Goal: Task Accomplishment & Management: Manage account settings

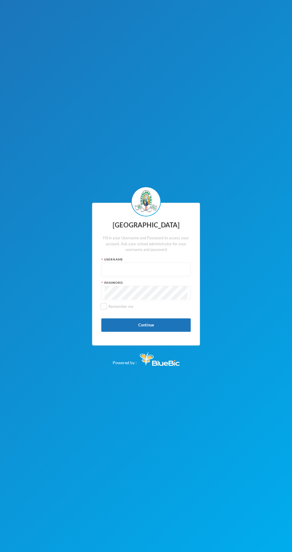
click at [160, 270] on input "text" at bounding box center [146, 269] width 83 height 13
type input "Glh25cs01"
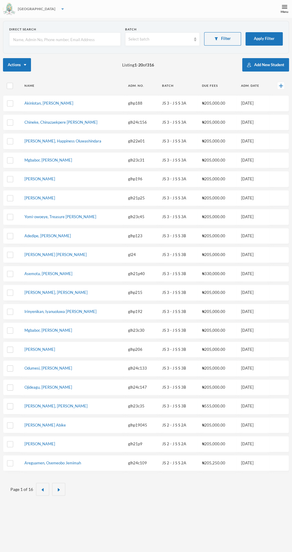
click at [276, 14] on div "[GEOGRAPHIC_DATA]" at bounding box center [146, 9] width 292 height 18
click at [284, 11] on div "Menu" at bounding box center [285, 12] width 8 height 4
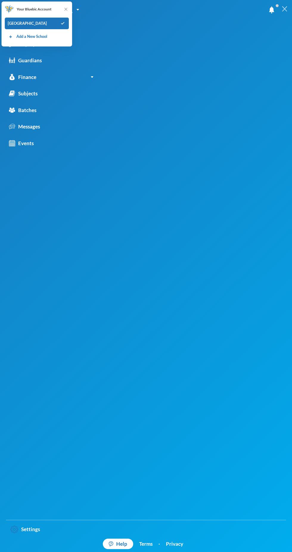
click at [171, 101] on div "[PERSON_NAME] [EMAIL_ADDRESS][DOMAIN_NAME] My Profile Logout Students Employees…" at bounding box center [146, 276] width 292 height 552
click at [67, 11] on img at bounding box center [66, 9] width 6 height 6
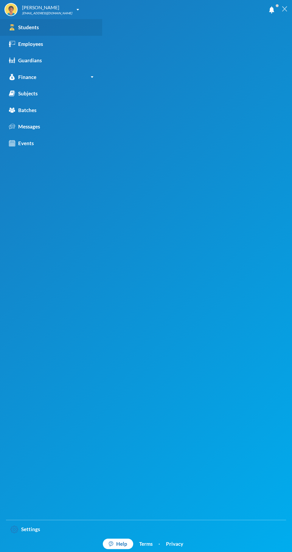
click at [87, 28] on link "Students" at bounding box center [51, 27] width 102 height 17
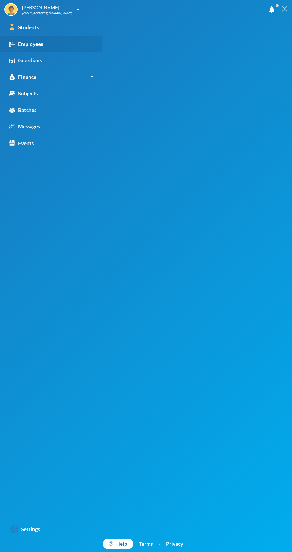
click at [77, 50] on link "Employees" at bounding box center [51, 44] width 102 height 17
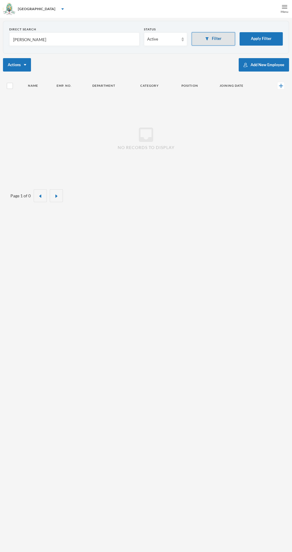
click at [217, 38] on button "Filter" at bounding box center [214, 38] width 44 height 13
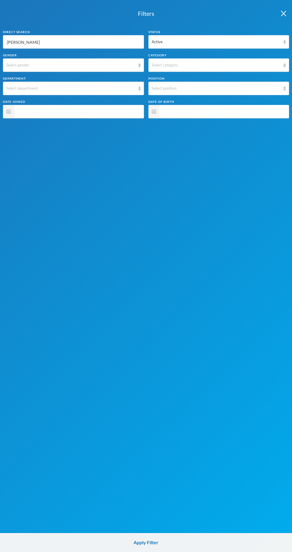
click at [98, 42] on input "[PERSON_NAME]" at bounding box center [73, 41] width 134 height 13
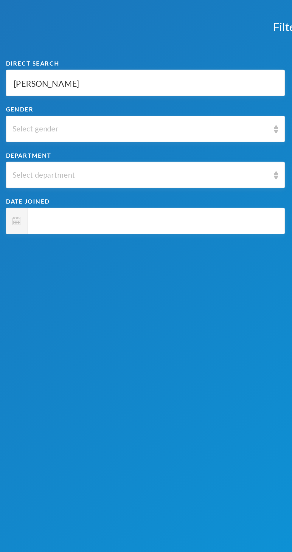
type input "Samso"
type input "[PERSON_NAME]"
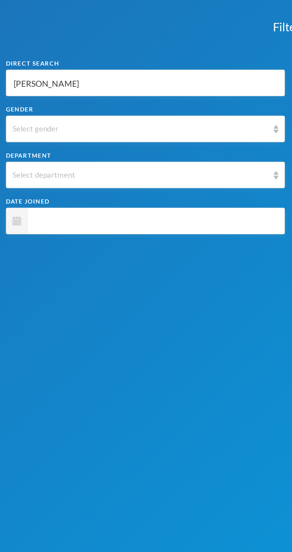
type input "[PERSON_NAME]"
type input "Sa"
type input "S"
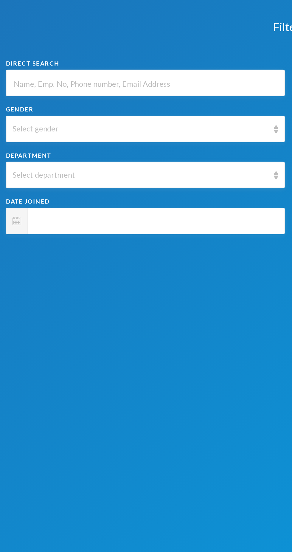
type input "E"
type input "En"
type input "Eni"
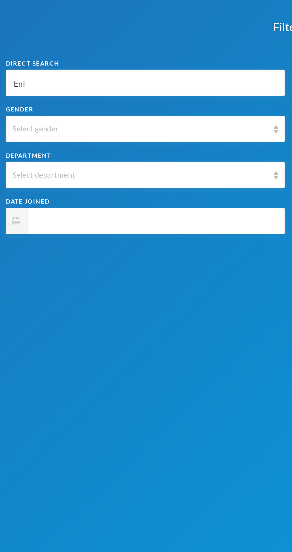
type input "Eni"
type input "Enii"
type input "Eniit"
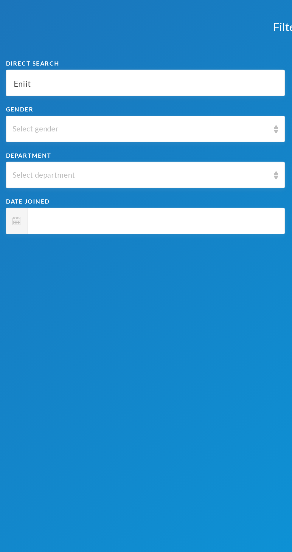
type input "Eniita"
type input "Eniitan"
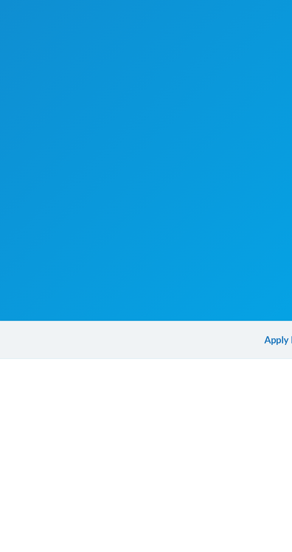
scroll to position [18, 0]
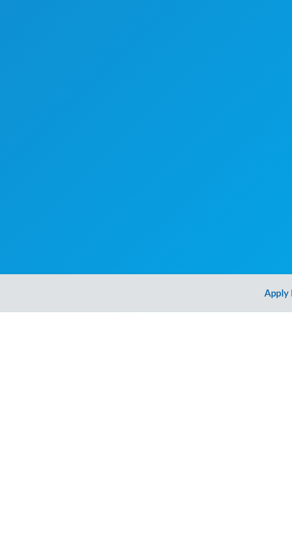
type input "Eniitan"
click at [141, 547] on button "Apply Filter" at bounding box center [146, 542] width 292 height 19
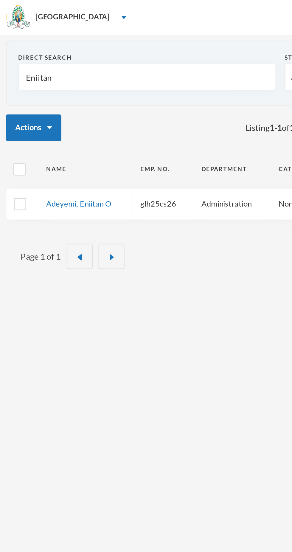
scroll to position [0, 0]
click at [48, 104] on link "Adeyemi, Eniitan O" at bounding box center [40, 103] width 33 height 5
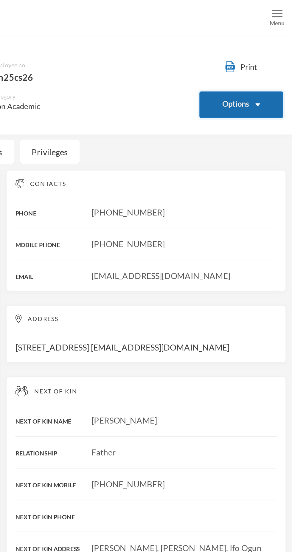
click at [266, 52] on button "Options" at bounding box center [266, 52] width 43 height 13
click at [271, 53] on button "Options" at bounding box center [266, 52] width 43 height 13
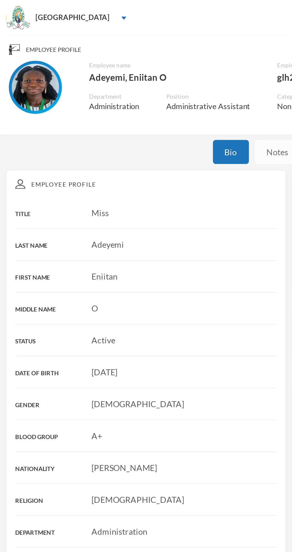
click at [138, 74] on div "Notes" at bounding box center [140, 77] width 23 height 12
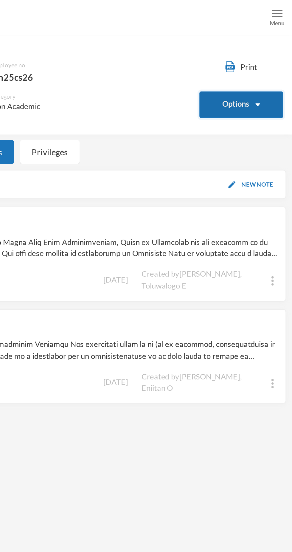
click at [277, 55] on button "Options" at bounding box center [266, 52] width 43 height 13
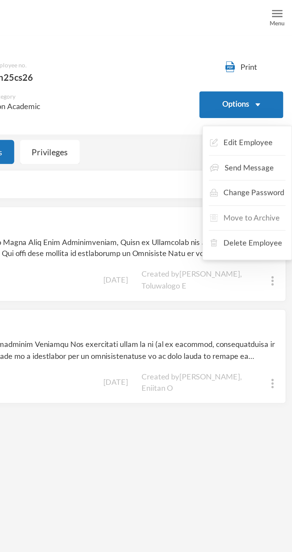
click at [276, 111] on button "Move to Archive" at bounding box center [268, 110] width 36 height 11
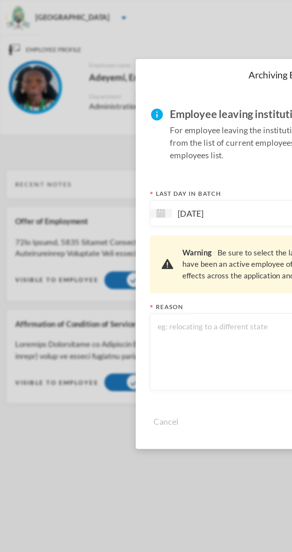
click at [98, 187] on textarea at bounding box center [146, 178] width 134 height 33
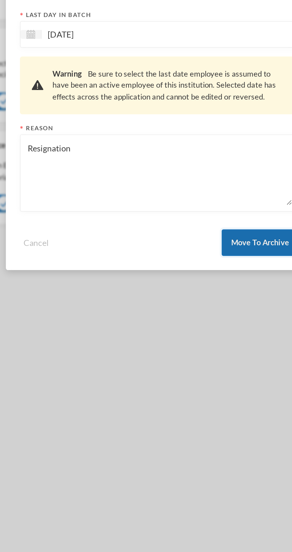
type textarea "Resignation"
click at [195, 213] on button "Move To Archive" at bounding box center [197, 212] width 39 height 13
